Goal: Task Accomplishment & Management: Manage account settings

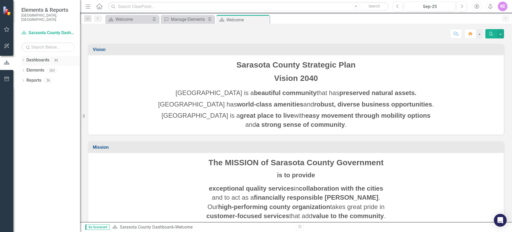
click at [23, 59] on icon "Dropdown" at bounding box center [23, 60] width 4 height 3
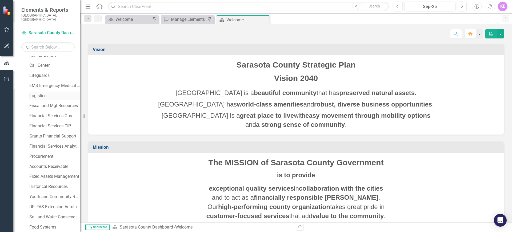
scroll to position [204, 0]
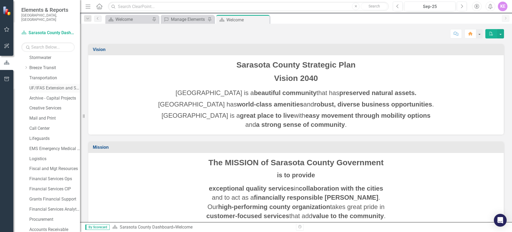
click at [61, 85] on link "UF/IFAS Extension and Sustainability" at bounding box center [54, 88] width 51 height 6
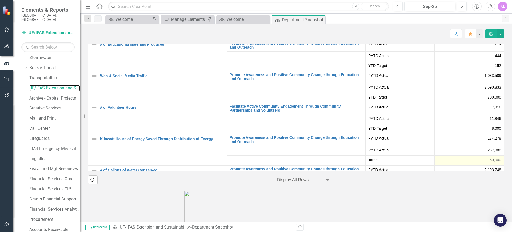
scroll to position [966, 0]
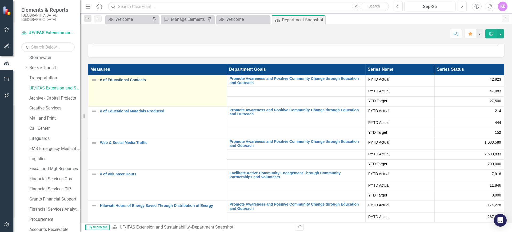
click at [136, 78] on link "# of Educational Contacts" at bounding box center [162, 80] width 124 height 4
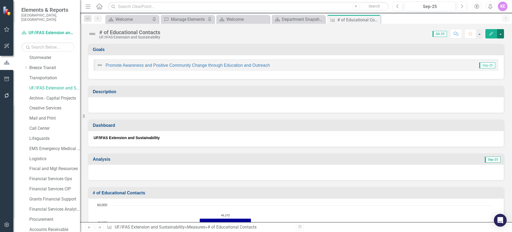
click at [501, 34] on button "button" at bounding box center [500, 33] width 7 height 9
click at [366, 55] on div "Promote Awareness and Positive Community Change through Education and Outreach …" at bounding box center [295, 67] width 415 height 24
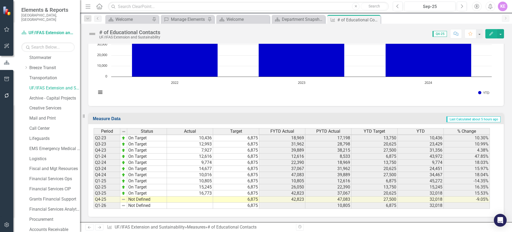
scroll to position [290, 0]
click at [148, 201] on td "Not Defined" at bounding box center [147, 199] width 40 height 6
click at [148, 201] on textarea at bounding box center [147, 199] width 40 height 6
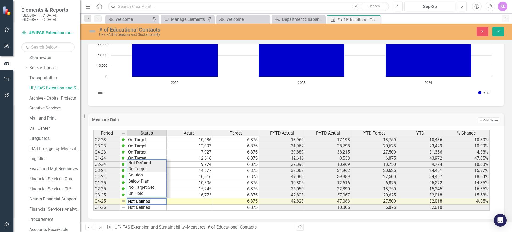
type textarea "On Target"
click at [148, 168] on div "Period Status Actual Target FYTD Actual PYTD Actual YTD Target YTD % Change Q1-…" at bounding box center [293, 170] width 401 height 81
click at [202, 199] on td at bounding box center [190, 201] width 46 height 6
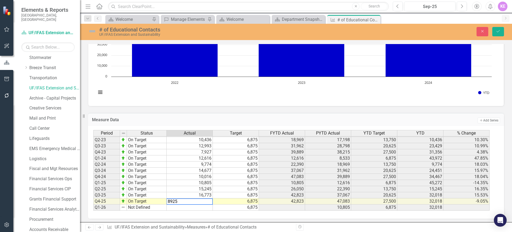
click at [232, 207] on td "6,875" at bounding box center [236, 207] width 46 height 6
type textarea "6875"
click at [189, 201] on td "8,925" at bounding box center [190, 201] width 46 height 6
click at [499, 31] on icon "submit" at bounding box center [497, 31] width 3 height 2
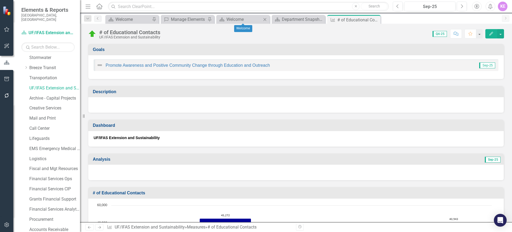
click at [266, 19] on icon "Close" at bounding box center [264, 19] width 5 height 4
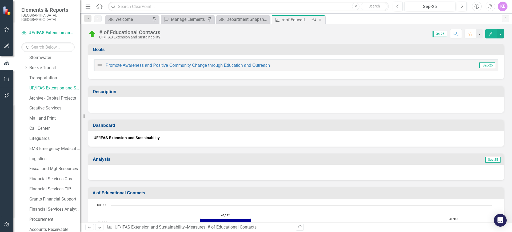
click at [320, 19] on icon "Close" at bounding box center [319, 20] width 5 height 4
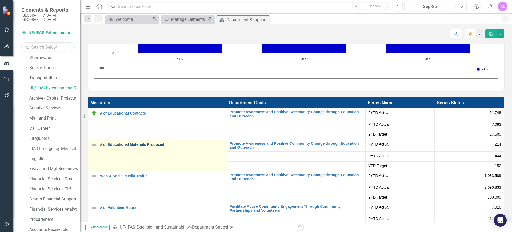
click at [131, 142] on link "# of Educational Materials Produced" at bounding box center [162, 144] width 124 height 4
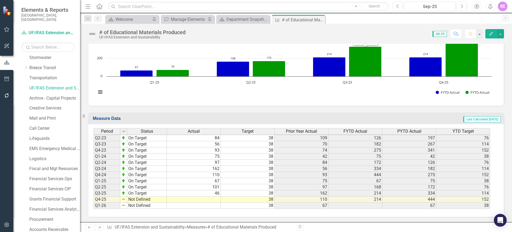
scroll to position [182, 0]
click at [146, 200] on td "Not Defined" at bounding box center [147, 199] width 40 height 6
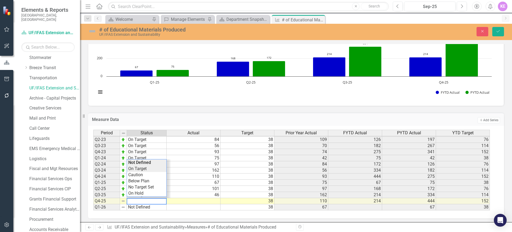
click at [145, 169] on div "Period Status Actual Target Prior Year Actual FYTD Actual PYTD Actual YTD Targe…" at bounding box center [293, 170] width 401 height 81
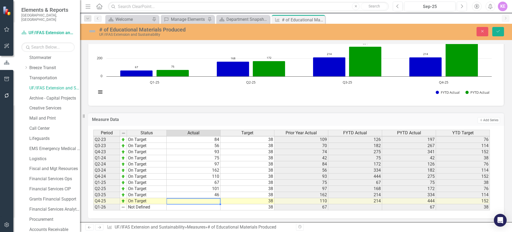
click at [209, 202] on td at bounding box center [194, 201] width 54 height 6
type textarea "122"
click at [216, 214] on div "Period Status Actual Target Prior Year Actual FYTD Actual PYTD Actual YTD Targe…" at bounding box center [296, 172] width 416 height 93
click at [499, 31] on icon "submit" at bounding box center [497, 31] width 3 height 2
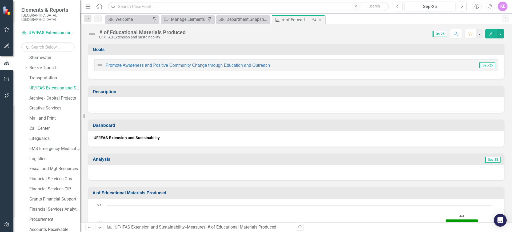
click at [320, 19] on icon "Close" at bounding box center [319, 20] width 5 height 4
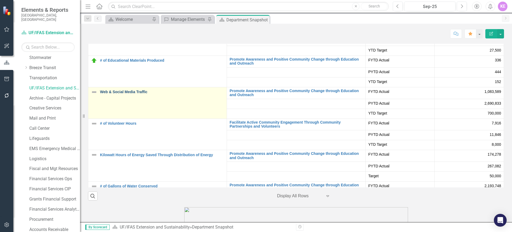
click at [135, 90] on link "Web & Social Media Traffic" at bounding box center [162, 92] width 124 height 4
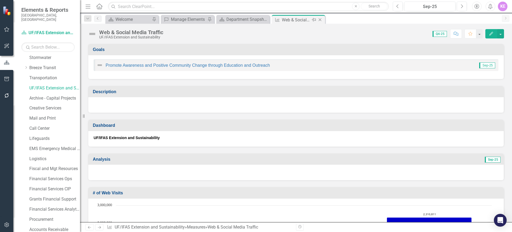
click at [318, 20] on icon "Close" at bounding box center [319, 20] width 5 height 4
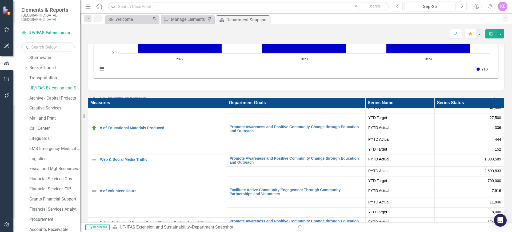
scroll to position [26, 0]
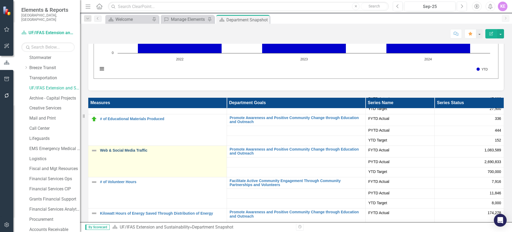
click at [123, 148] on link "Web & Social Media Traffic" at bounding box center [162, 150] width 124 height 4
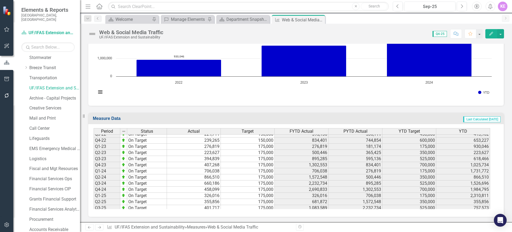
scroll to position [251, 0]
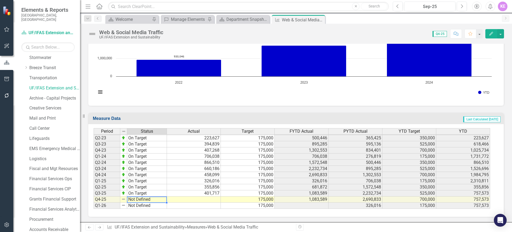
click at [144, 201] on td "Not Defined" at bounding box center [147, 199] width 40 height 6
click at [135, 201] on td "Not Defined" at bounding box center [147, 199] width 40 height 6
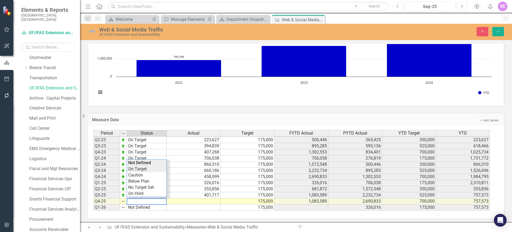
click at [152, 167] on div "Period Status Actual Target FYTD Actual PYTD Actual YTD Target YTD Q1-20 On Tar…" at bounding box center [293, 170] width 401 height 81
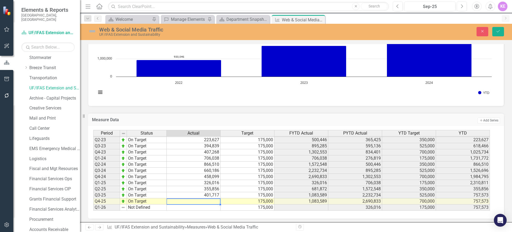
click at [215, 202] on td at bounding box center [194, 201] width 54 height 6
type textarea "514684"
click at [206, 193] on td "401,717" at bounding box center [194, 195] width 54 height 6
click at [496, 34] on button "Save" at bounding box center [498, 31] width 12 height 9
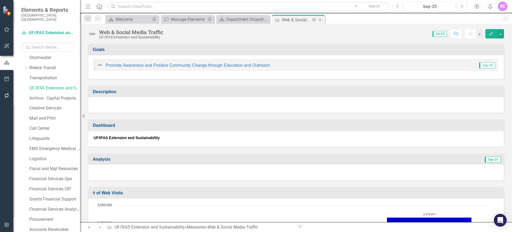
click at [321, 19] on icon "Close" at bounding box center [319, 20] width 5 height 4
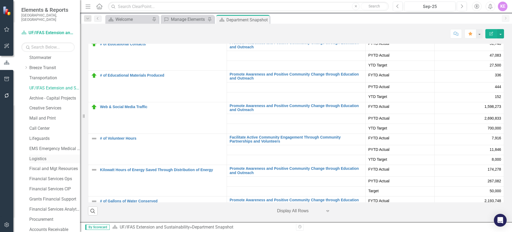
scroll to position [999, 0]
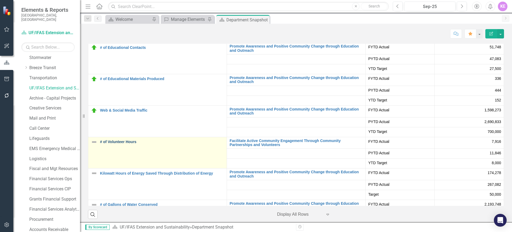
click at [110, 140] on link "# of Volunteer Hours" at bounding box center [162, 142] width 124 height 4
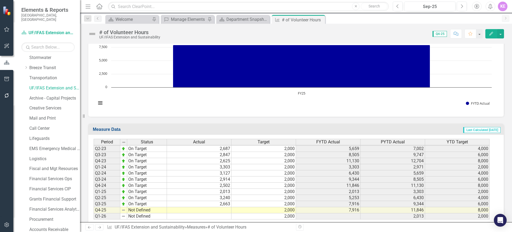
scroll to position [290, 0]
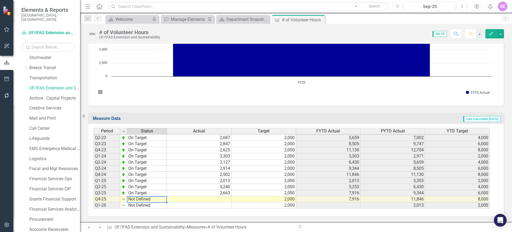
click at [150, 200] on td "Not Defined" at bounding box center [147, 199] width 40 height 6
click at [144, 198] on td "Not Defined" at bounding box center [147, 199] width 40 height 6
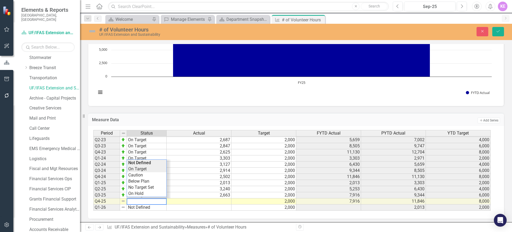
click at [148, 170] on div "Period Status Actual Target FYTD Actual PYTD Actual YTD Target Q1-20 Not Define…" at bounding box center [293, 170] width 401 height 81
click at [215, 202] on td at bounding box center [199, 201] width 65 height 6
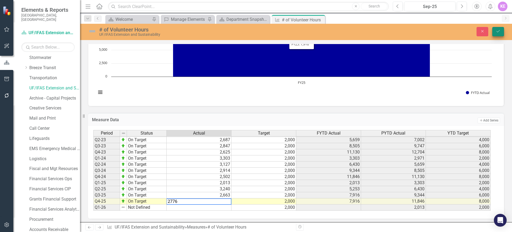
type textarea "2776"
click at [499, 33] on button "Save" at bounding box center [498, 31] width 12 height 9
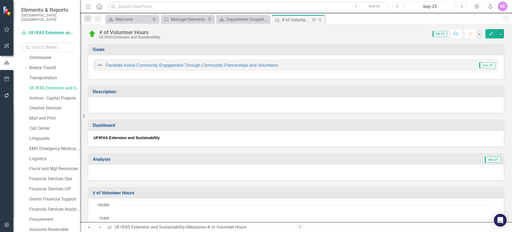
click at [320, 19] on icon "Close" at bounding box center [319, 20] width 5 height 4
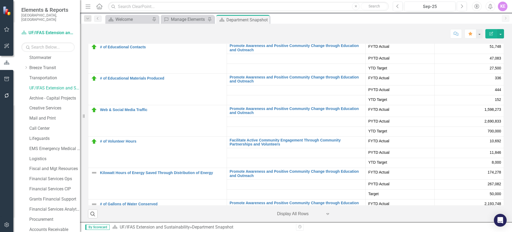
scroll to position [1039, 0]
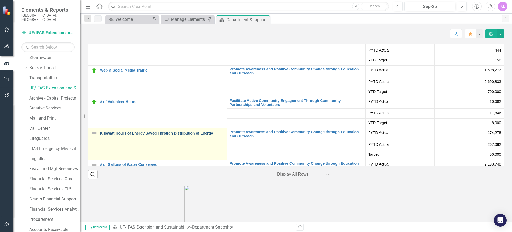
click at [163, 131] on link "Kilowatt Hours of Energy Saved Through Distribution of Energy" at bounding box center [162, 133] width 124 height 4
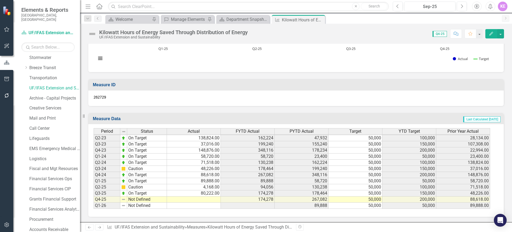
scroll to position [216, 0]
click at [155, 200] on td "Not Defined" at bounding box center [147, 199] width 40 height 6
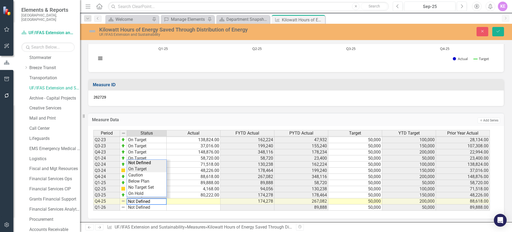
type textarea "On Target"
click at [152, 171] on div "Period Status Actual FYTD Actual PYTD Actual Target YTD Target Prior Year Actua…" at bounding box center [293, 170] width 401 height 81
click at [204, 203] on td at bounding box center [194, 201] width 54 height 6
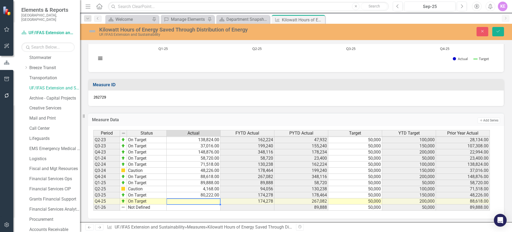
type textarea "155722"
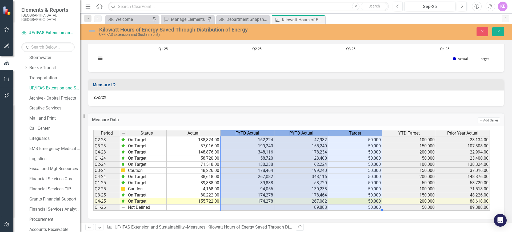
drag, startPoint x: 356, startPoint y: 134, endPoint x: 257, endPoint y: 133, distance: 98.9
click at [257, 133] on tr "Period Status Actual FYTD Actual PYTD Actual Target YTD Target Prior Year Actual" at bounding box center [291, 133] width 396 height 6
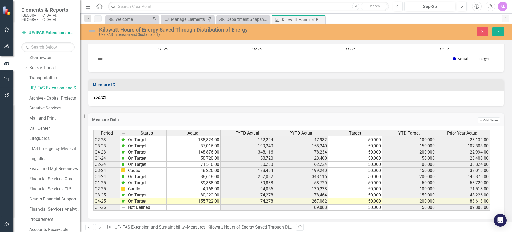
drag, startPoint x: 252, startPoint y: 219, endPoint x: 203, endPoint y: 216, distance: 49.4
click at [252, 219] on div "Goals Promote Awareness and Positive Community Change through Education and Out…" at bounding box center [296, 22] width 432 height 402
click at [495, 32] on button "Save" at bounding box center [498, 31] width 12 height 9
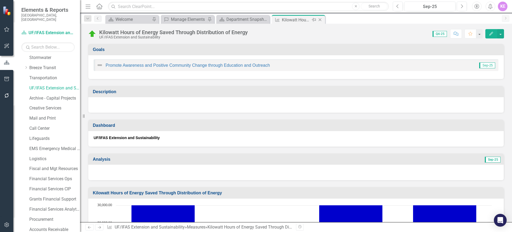
click at [322, 19] on icon "Close" at bounding box center [319, 20] width 5 height 4
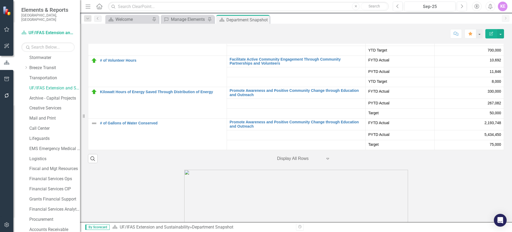
scroll to position [1072, 0]
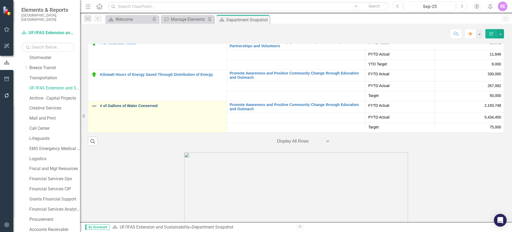
click at [126, 104] on link "# of Gallons of Water Conserved" at bounding box center [162, 106] width 124 height 4
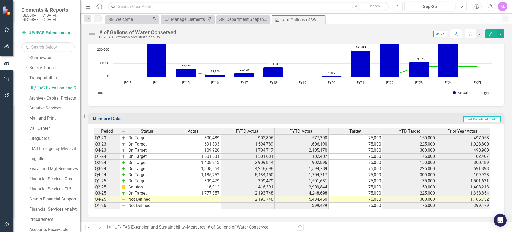
scroll to position [290, 0]
click at [211, 200] on td at bounding box center [194, 199] width 54 height 6
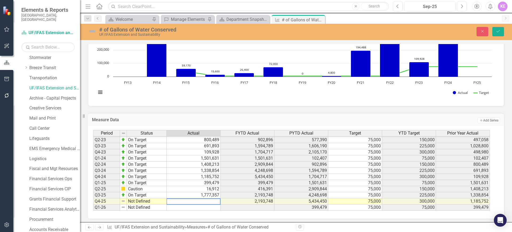
paste textarea "845,641"
click at [207, 199] on textarea "845,641" at bounding box center [193, 201] width 54 height 6
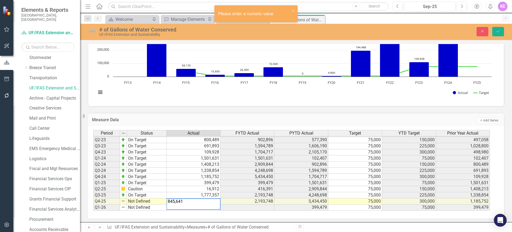
click at [356, 199] on td "75,000" at bounding box center [355, 201] width 54 height 6
click at [139, 203] on td "Not Defined" at bounding box center [147, 201] width 40 height 6
click at [152, 200] on td "Not Defined" at bounding box center [147, 201] width 40 height 6
click at [197, 202] on textarea "845,641" at bounding box center [193, 203] width 54 height 11
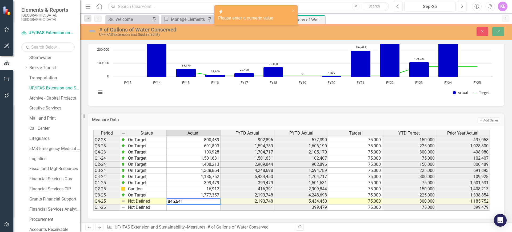
click at [227, 187] on td "416,391" at bounding box center [247, 189] width 54 height 6
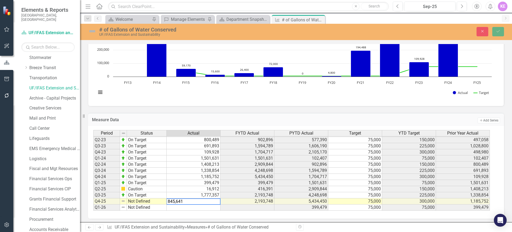
drag, startPoint x: 185, startPoint y: 202, endPoint x: 151, endPoint y: 199, distance: 34.8
click at [151, 199] on div "Period Status Actual FYTD Actual PYTD Actual Target YTD Target Prior Year Actua…" at bounding box center [293, 170] width 401 height 81
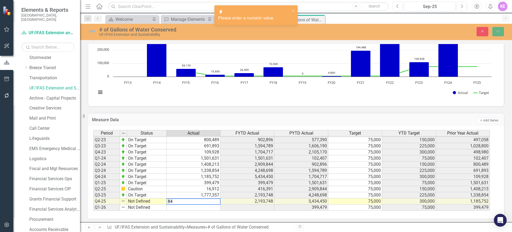
type textarea "8"
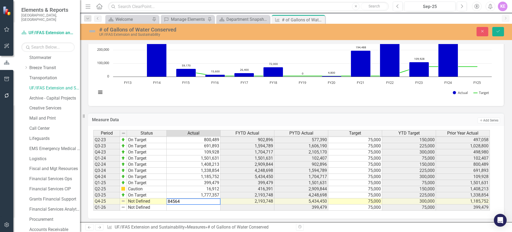
type textarea "845641"
click at [154, 202] on td "Not Defined" at bounding box center [147, 201] width 40 height 6
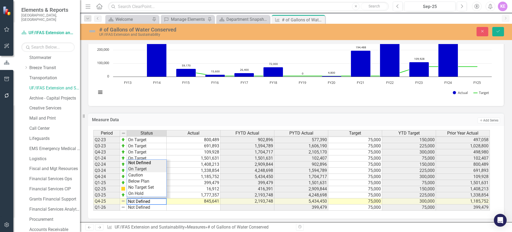
type textarea "On Target"
click at [151, 170] on div "Period Status Actual FYTD Actual PYTD Actual Target YTD Target Prior Year Actua…" at bounding box center [293, 170] width 401 height 81
click at [500, 31] on icon "Save" at bounding box center [498, 31] width 5 height 4
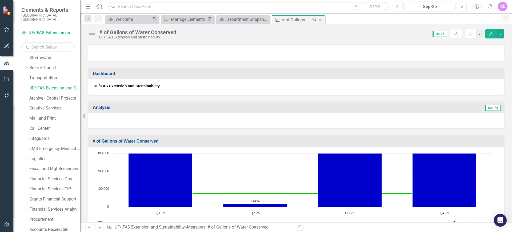
scroll to position [262, 0]
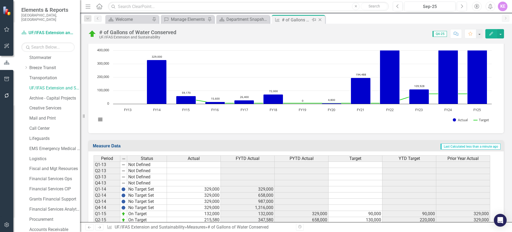
click at [321, 20] on icon at bounding box center [320, 19] width 3 height 3
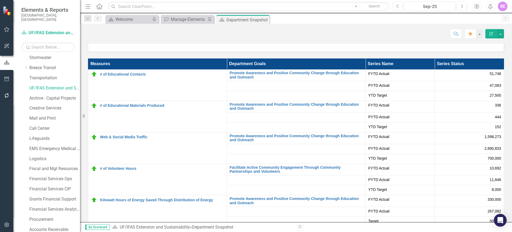
scroll to position [304, 0]
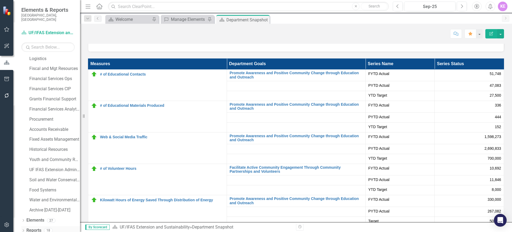
click at [24, 229] on icon "Dropdown" at bounding box center [23, 230] width 4 height 3
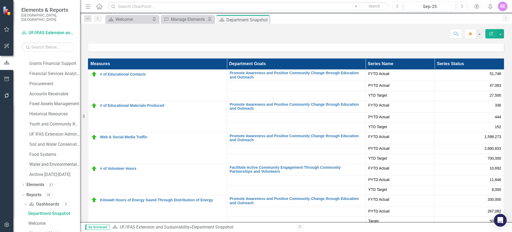
scroll to position [380, 0]
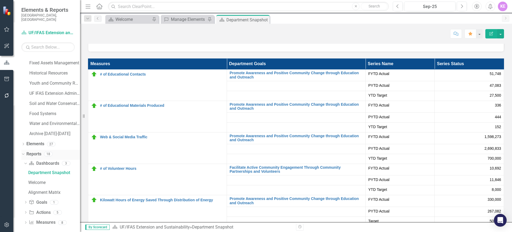
click at [25, 152] on div "Dropdown" at bounding box center [22, 154] width 5 height 4
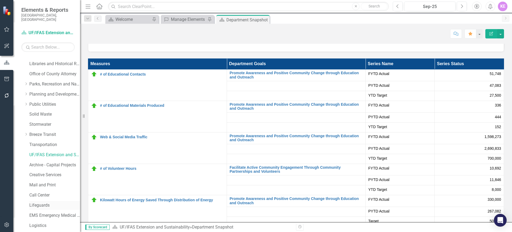
scroll to position [304, 0]
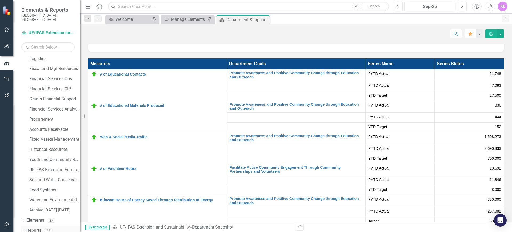
click at [23, 229] on icon "Dropdown" at bounding box center [23, 230] width 4 height 3
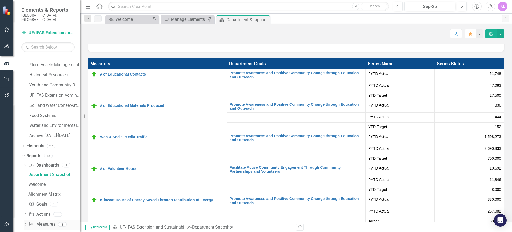
scroll to position [380, 0]
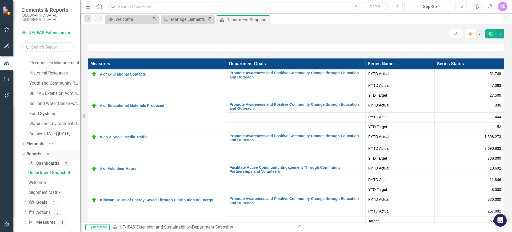
click at [25, 153] on div "Dropdown" at bounding box center [23, 154] width 4 height 3
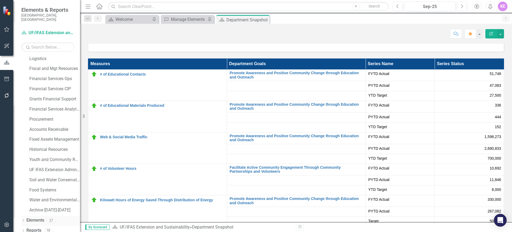
click at [23, 219] on icon "Dropdown" at bounding box center [23, 220] width 4 height 3
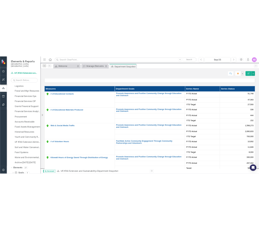
scroll to position [334, 0]
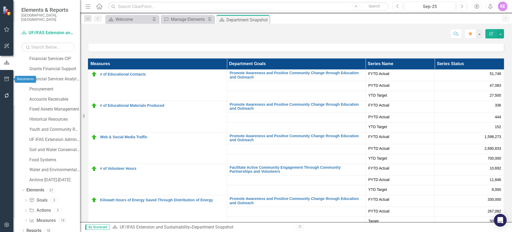
click at [6, 79] on icon "button" at bounding box center [7, 79] width 6 height 4
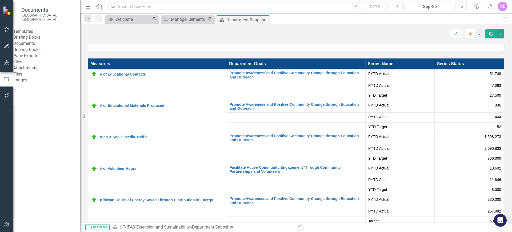
click at [51, 53] on link "Briefing Books" at bounding box center [46, 50] width 67 height 6
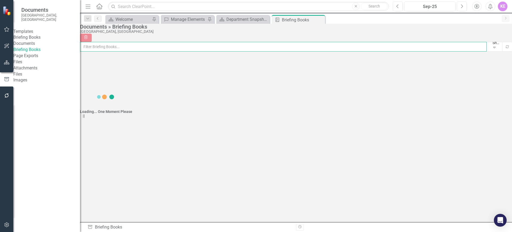
click at [106, 48] on input "text" at bounding box center [283, 47] width 407 height 10
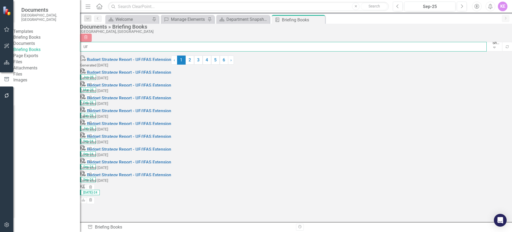
type input "UF"
click at [35, 36] on link "Briefing Books" at bounding box center [46, 37] width 67 height 6
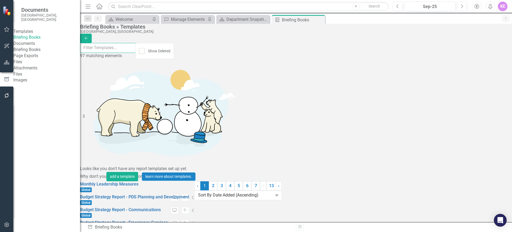
click at [136, 49] on input "text" at bounding box center [108, 48] width 56 height 10
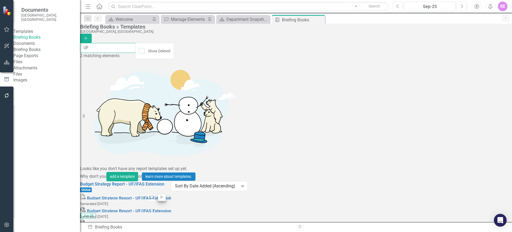
type input "UF"
click at [163, 195] on icon "button" at bounding box center [161, 196] width 2 height 3
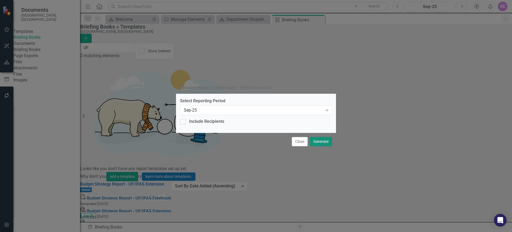
click at [324, 141] on button "Generate" at bounding box center [321, 141] width 22 height 9
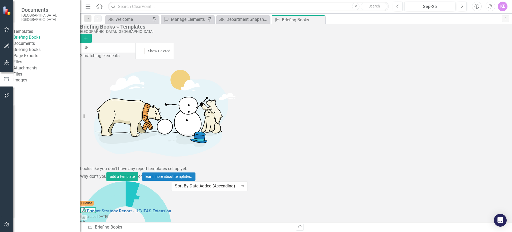
click at [171, 181] on div "Budget Strategy Report - UF/IFAS Extension Global Preview Start Collapse PDF Bu…" at bounding box center [125, 216] width 91 height 71
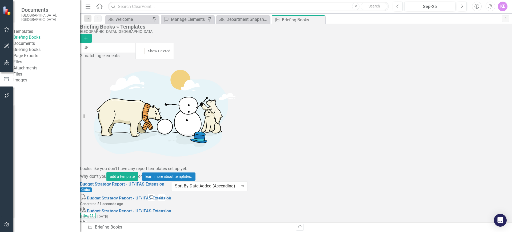
click at [489, 7] on icon "button" at bounding box center [490, 6] width 4 height 5
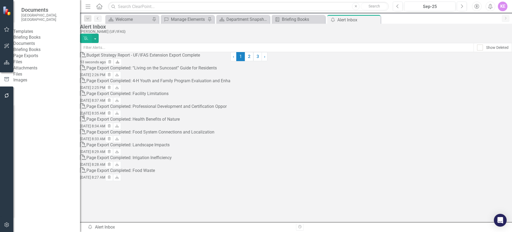
click at [121, 65] on link "Download" at bounding box center [118, 62] width 8 height 7
